Goal: Find specific page/section: Find specific page/section

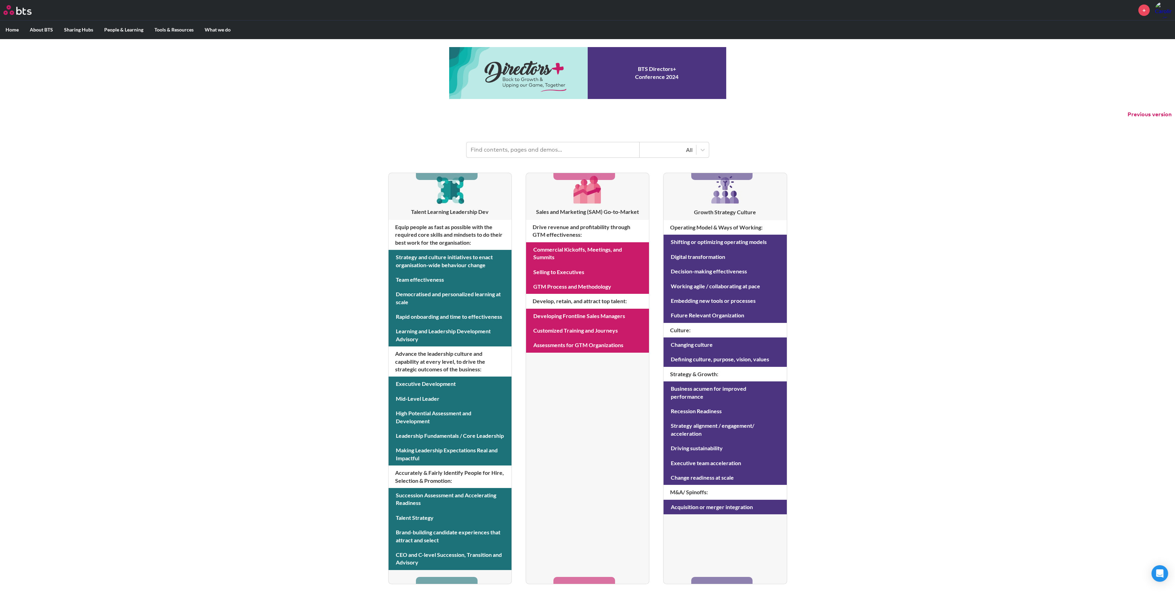
click at [540, 150] on input "text" at bounding box center [552, 149] width 173 height 15
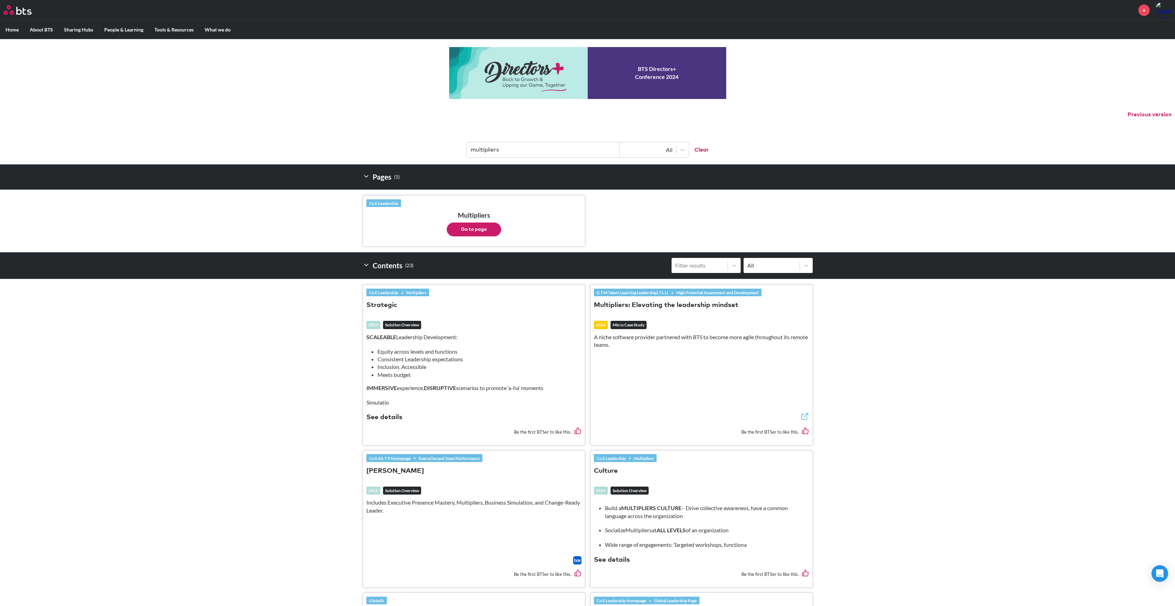
type input "multipliers"
click at [473, 224] on button "Go to page" at bounding box center [474, 230] width 54 height 14
